Goal: Check status: Check status

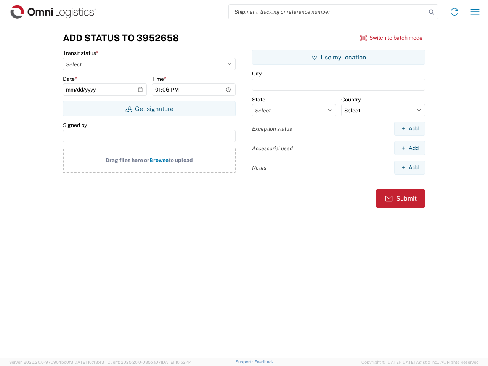
click at [328, 12] on input "search" at bounding box center [328, 12] width 198 height 14
click at [432, 12] on icon at bounding box center [431, 12] width 11 height 11
click at [455, 12] on icon at bounding box center [455, 12] width 12 height 12
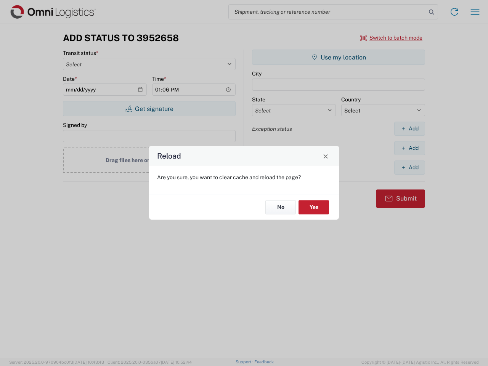
click at [475, 12] on div "Reload Are you sure, you want to clear cache and reload the page? No Yes" at bounding box center [244, 183] width 488 height 366
click at [392, 38] on div "Reload Are you sure, you want to clear cache and reload the page? No Yes" at bounding box center [244, 183] width 488 height 366
click at [149, 109] on div "Reload Are you sure, you want to clear cache and reload the page? No Yes" at bounding box center [244, 183] width 488 height 366
click at [339, 57] on div "Reload Are you sure, you want to clear cache and reload the page? No Yes" at bounding box center [244, 183] width 488 height 366
click at [410, 129] on div "Reload Are you sure, you want to clear cache and reload the page? No Yes" at bounding box center [244, 183] width 488 height 366
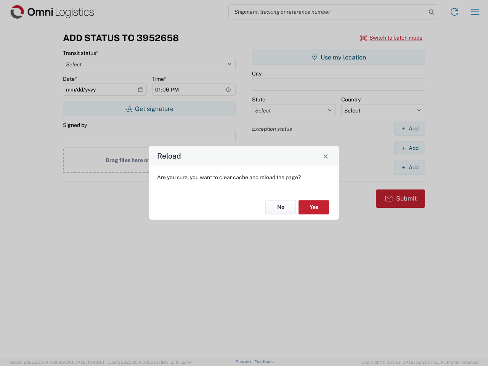
click at [410, 148] on div "Reload Are you sure, you want to clear cache and reload the page? No Yes" at bounding box center [244, 183] width 488 height 366
click at [410, 167] on div "Reload Are you sure, you want to clear cache and reload the page? No Yes" at bounding box center [244, 183] width 488 height 366
